Goal: Information Seeking & Learning: Learn about a topic

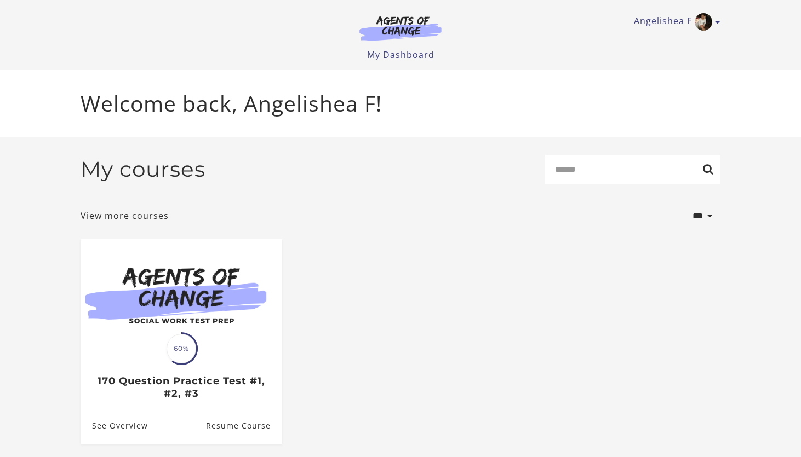
click at [421, 264] on ul "Translation missing: en.liquid.partials.dashboard_course_card.progress_descript…" at bounding box center [400, 350] width 657 height 222
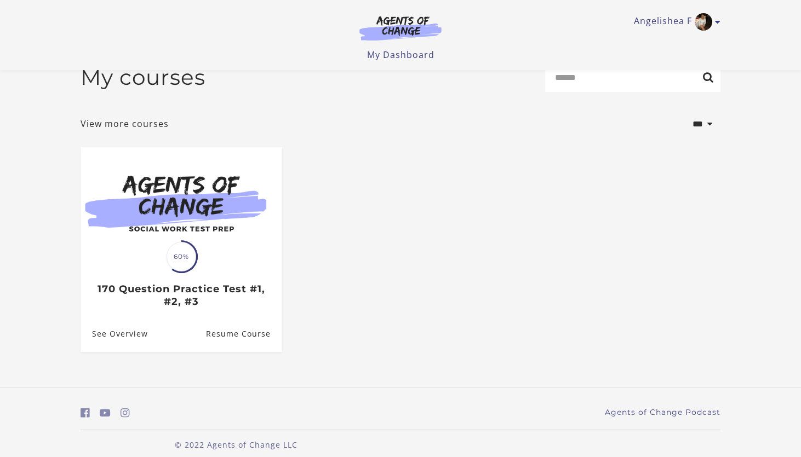
scroll to position [34, 0]
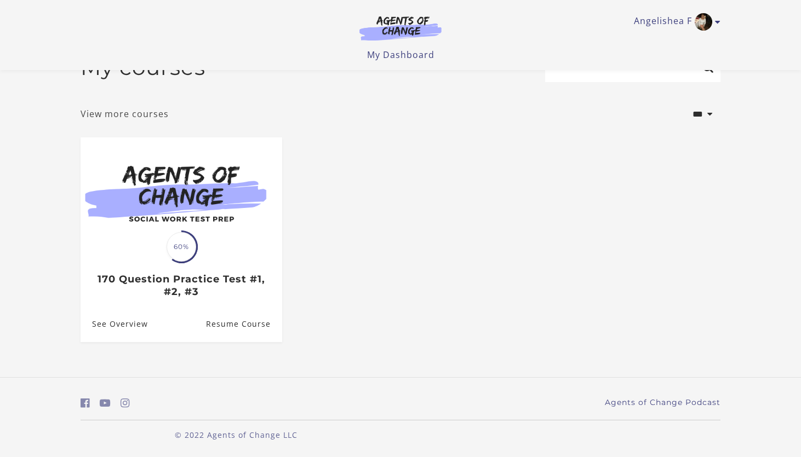
click at [155, 118] on link "View more courses" at bounding box center [124, 113] width 88 height 13
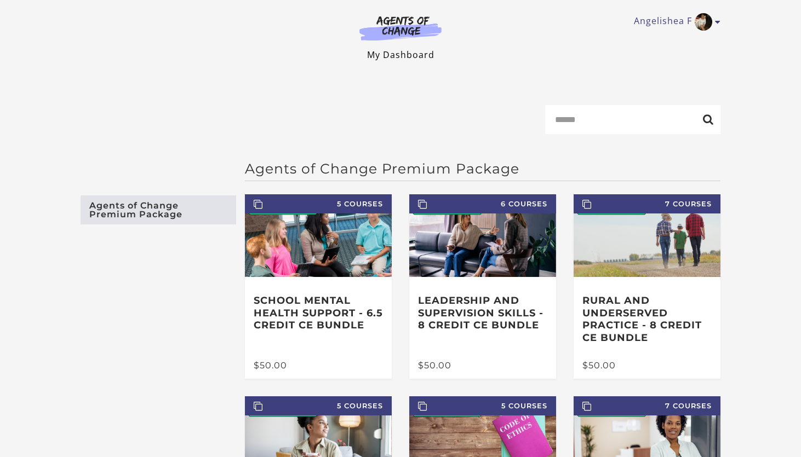
click at [404, 54] on link "My Dashboard" at bounding box center [400, 55] width 67 height 12
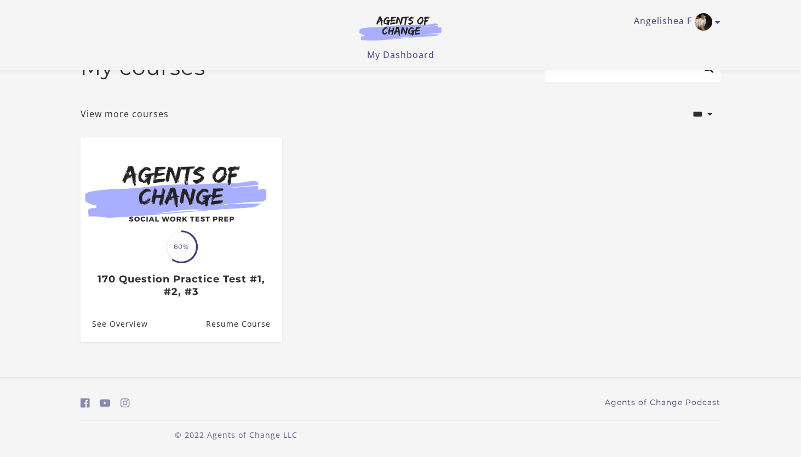
scroll to position [34, 0]
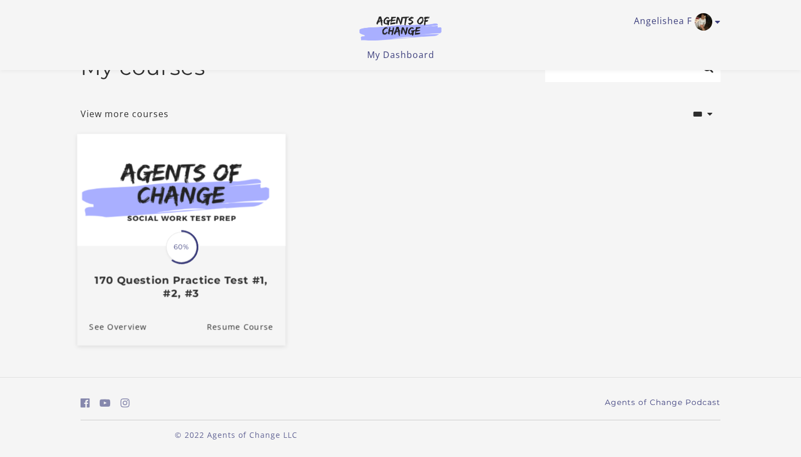
click at [213, 281] on h3 "170 Question Practice Test #1, #2, #3" at bounding box center [181, 286] width 184 height 25
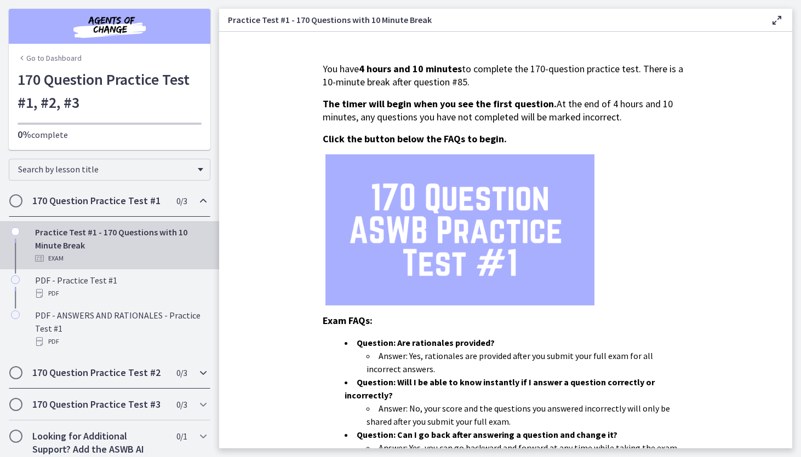
click at [205, 374] on icon "Chapters" at bounding box center [203, 372] width 13 height 13
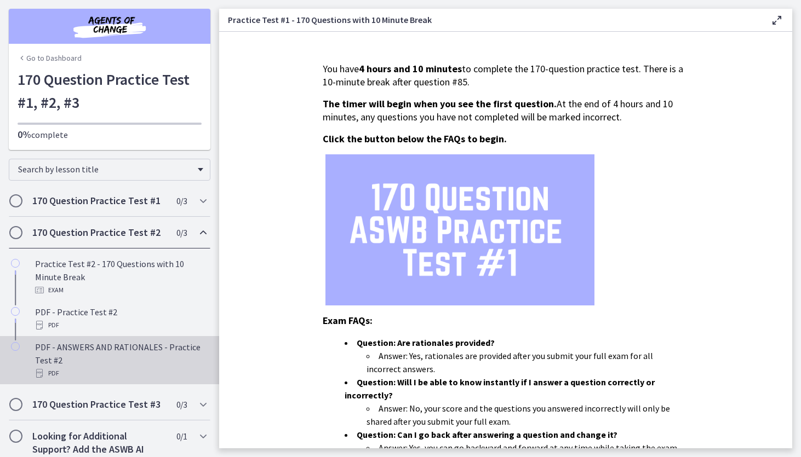
click at [119, 353] on div "PDF - ANSWERS AND RATIONALES - Practice Test #2 PDF" at bounding box center [120, 360] width 171 height 39
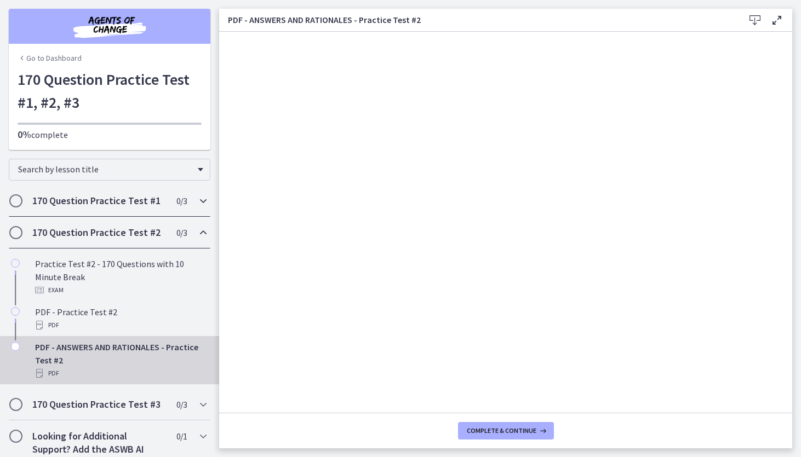
click at [197, 202] on icon "Chapters" at bounding box center [203, 200] width 13 height 13
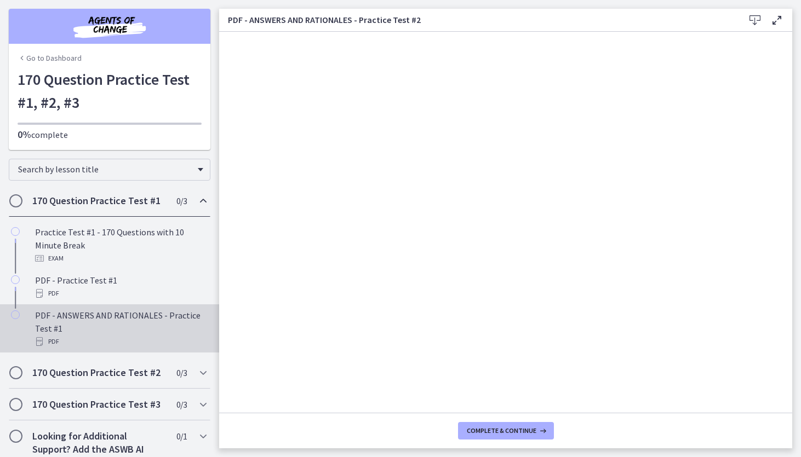
click at [82, 318] on div "PDF - ANSWERS AND RATIONALES - Practice Test #1 PDF" at bounding box center [120, 328] width 171 height 39
click at [200, 405] on icon "Chapters" at bounding box center [203, 404] width 13 height 13
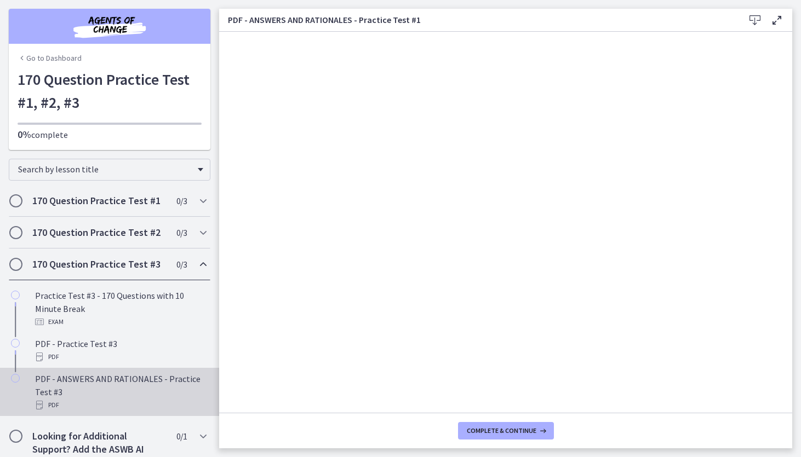
click at [89, 381] on div "PDF - ANSWERS AND RATIONALES - Practice Test #3 PDF" at bounding box center [120, 391] width 171 height 39
click at [208, 201] on icon "Chapters" at bounding box center [203, 200] width 13 height 13
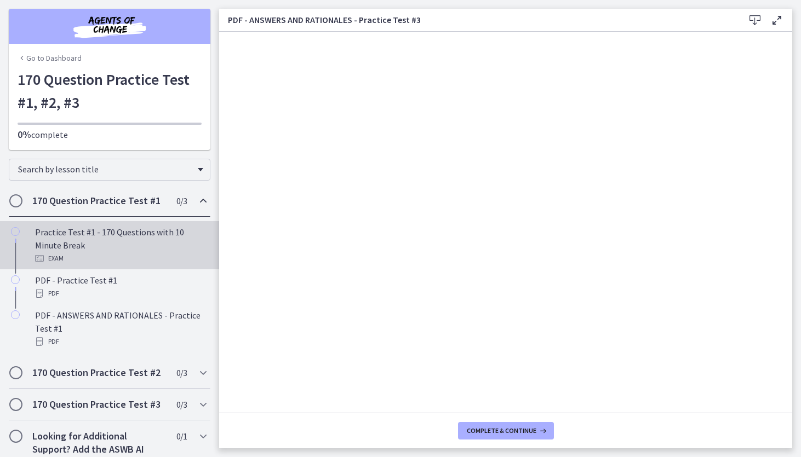
click at [75, 234] on div "Practice Test #1 - 170 Questions with 10 Minute Break Exam" at bounding box center [120, 245] width 171 height 39
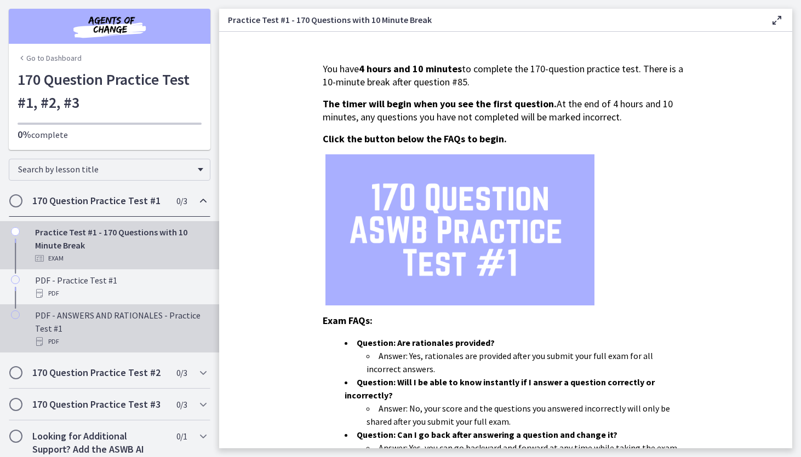
click at [85, 313] on div "PDF - ANSWERS AND RATIONALES - Practice Test #1 PDF" at bounding box center [120, 328] width 171 height 39
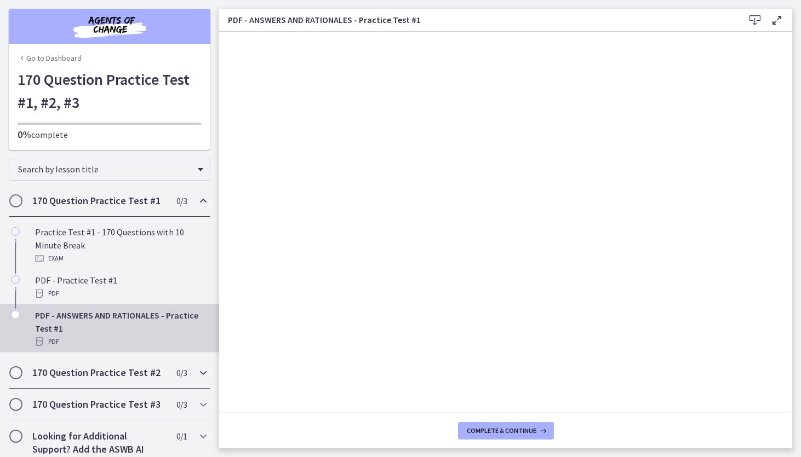
click at [207, 372] on icon "Chapters" at bounding box center [203, 372] width 13 height 13
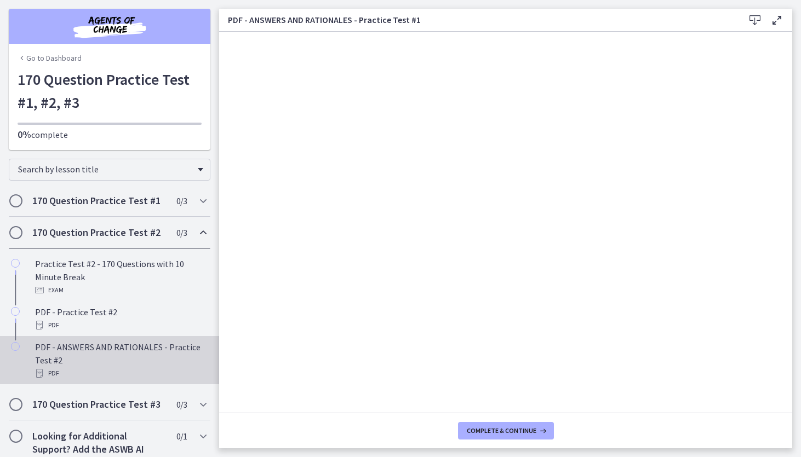
click at [97, 346] on div "PDF - ANSWERS AND RATIONALES - Practice Test #2 PDF" at bounding box center [120, 360] width 171 height 39
click at [199, 435] on icon "Chapters" at bounding box center [203, 436] width 13 height 13
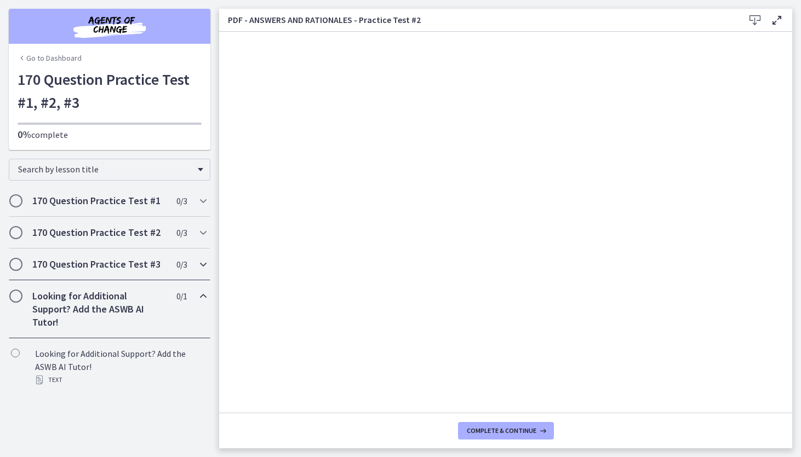
click at [191, 263] on div "170 Question Practice Test #3 0 / 3 Completed" at bounding box center [110, 265] width 202 height 32
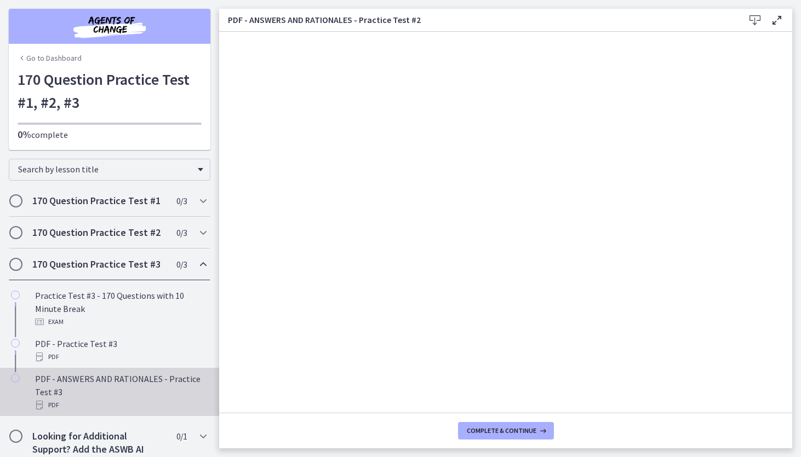
click at [109, 381] on div "PDF - ANSWERS AND RATIONALES - Practice Test #3 PDF" at bounding box center [120, 391] width 171 height 39
click at [199, 228] on icon "Chapters" at bounding box center [203, 232] width 13 height 13
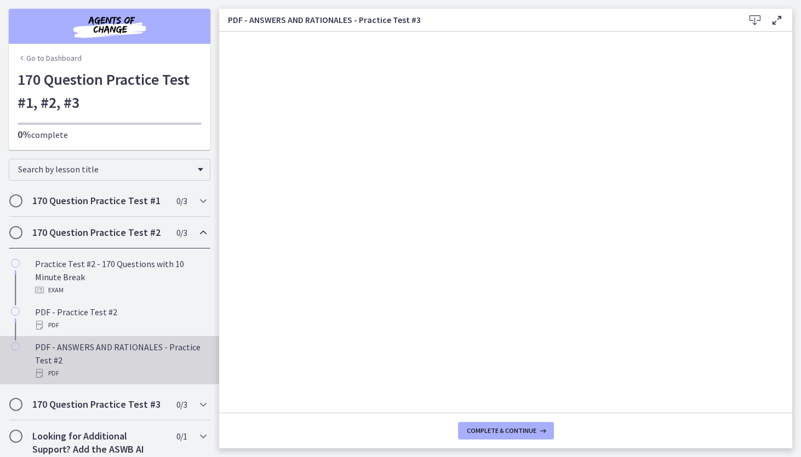
click at [88, 349] on div "PDF - ANSWERS AND RATIONALES - Practice Test #2 PDF" at bounding box center [120, 360] width 171 height 39
click at [198, 199] on icon "Chapters" at bounding box center [203, 200] width 13 height 13
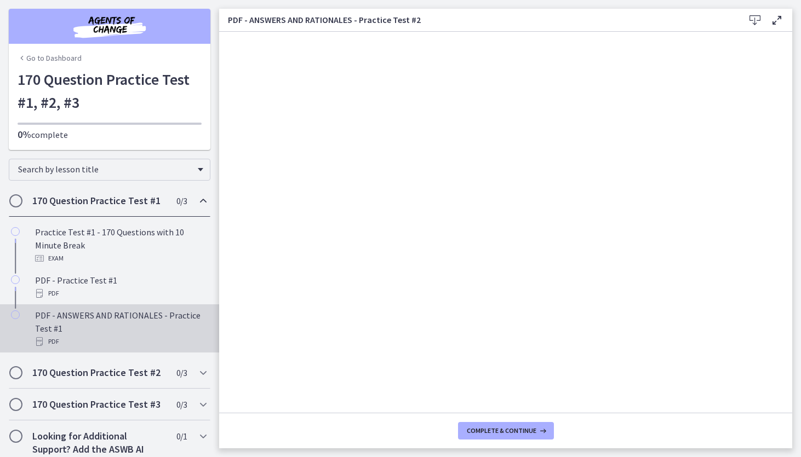
click at [99, 314] on div "PDF - ANSWERS AND RATIONALES - Practice Test #1 PDF" at bounding box center [120, 328] width 171 height 39
